Goal: Find specific page/section: Find specific page/section

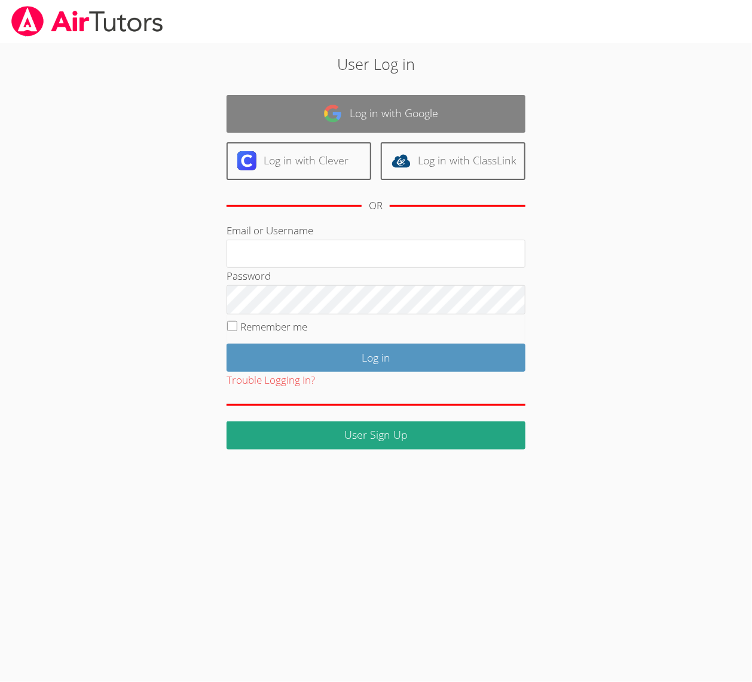
click at [365, 112] on link "Log in with Google" at bounding box center [376, 114] width 299 height 38
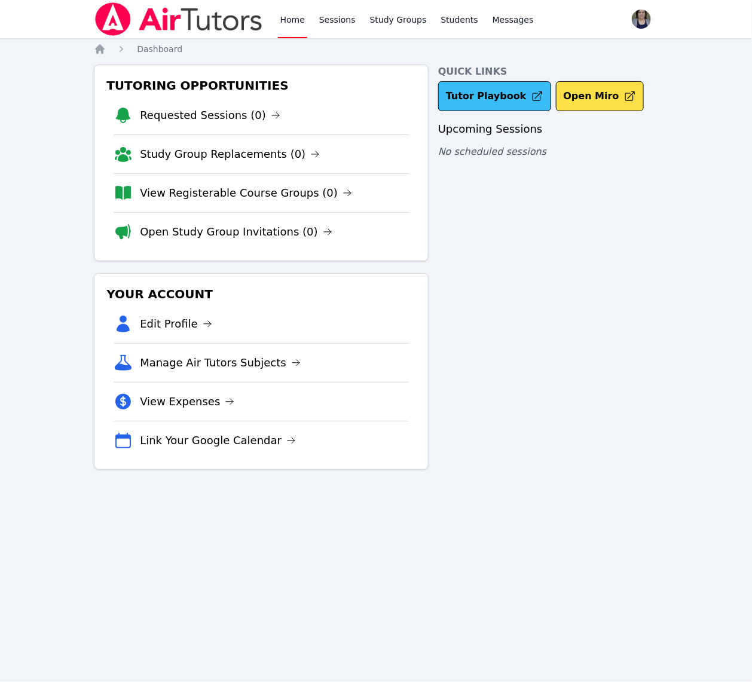
click at [485, 93] on link "Tutor Playbook" at bounding box center [494, 96] width 113 height 30
